Goal: Information Seeking & Learning: Check status

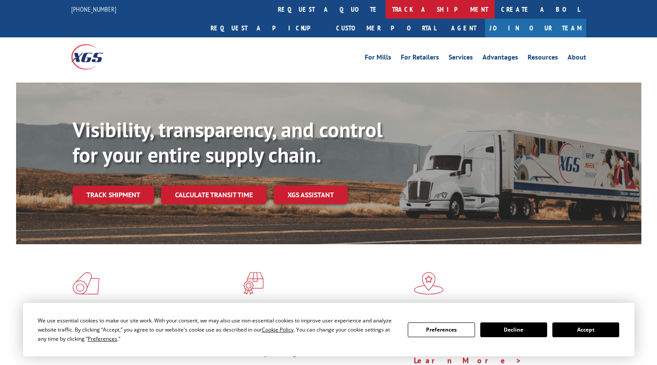
click at [386, 7] on link "track a shipment" at bounding box center [440, 9] width 109 height 19
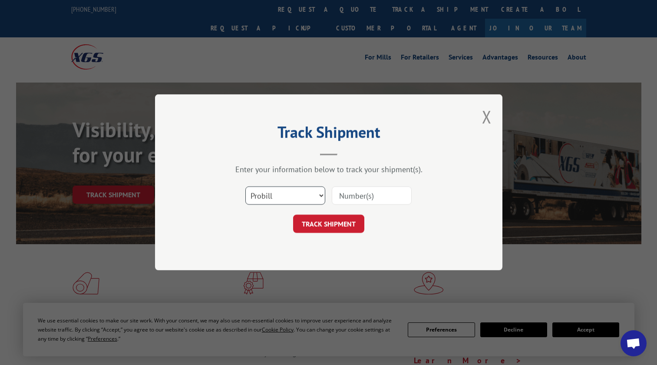
click at [315, 195] on select "Select category... Probill BOL PO" at bounding box center [285, 196] width 80 height 18
paste input "17516764"
type input "17516764"
click at [348, 221] on button "TRACK SHIPMENT" at bounding box center [328, 224] width 71 height 18
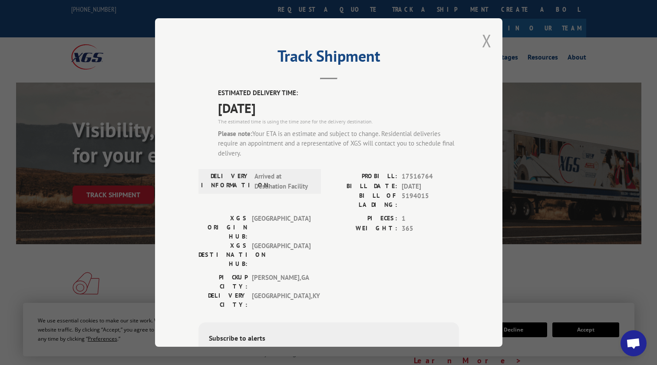
click at [483, 40] on button "Close modal" at bounding box center [487, 40] width 10 height 23
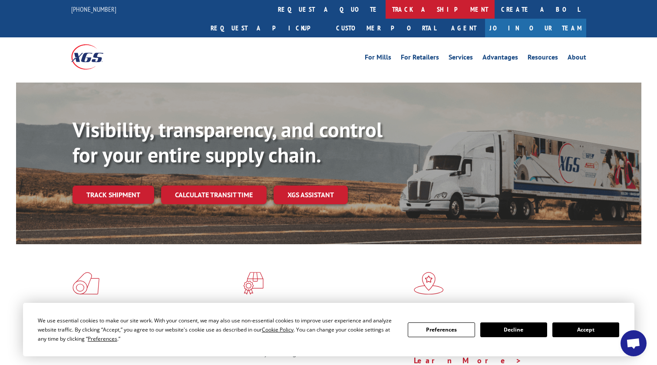
click at [386, 7] on link "track a shipment" at bounding box center [440, 9] width 109 height 19
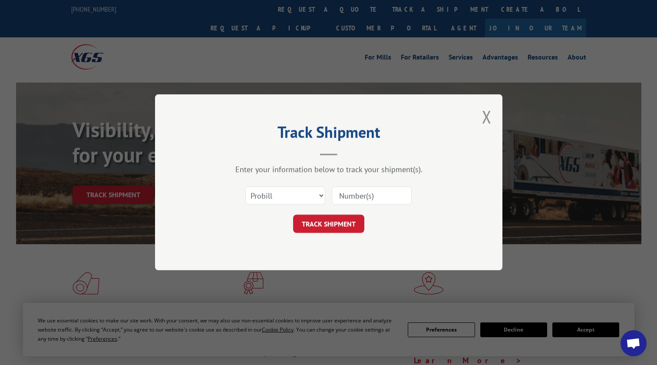
paste input "17516764"
type input "17516764"
click at [343, 219] on button "TRACK SHIPMENT" at bounding box center [328, 224] width 71 height 18
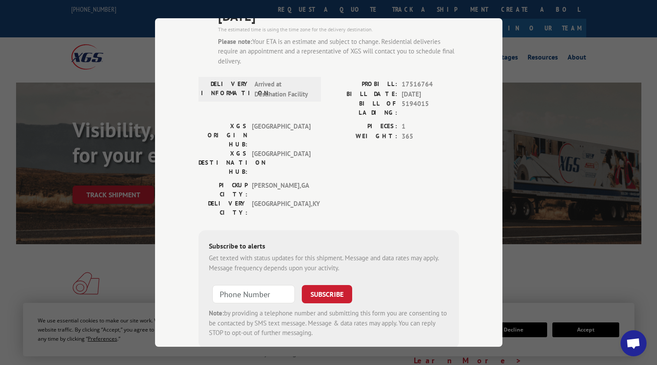
scroll to position [103, 0]
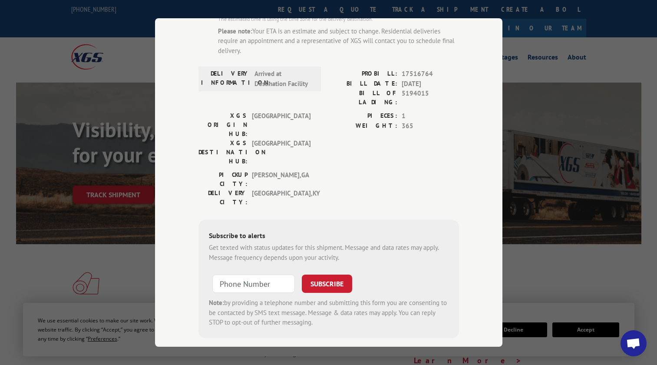
click at [619, 43] on div "Track Shipment ESTIMATED DELIVERY TIME: [DATE] The estimated time is using the …" at bounding box center [328, 182] width 657 height 365
